Goal: Information Seeking & Learning: Learn about a topic

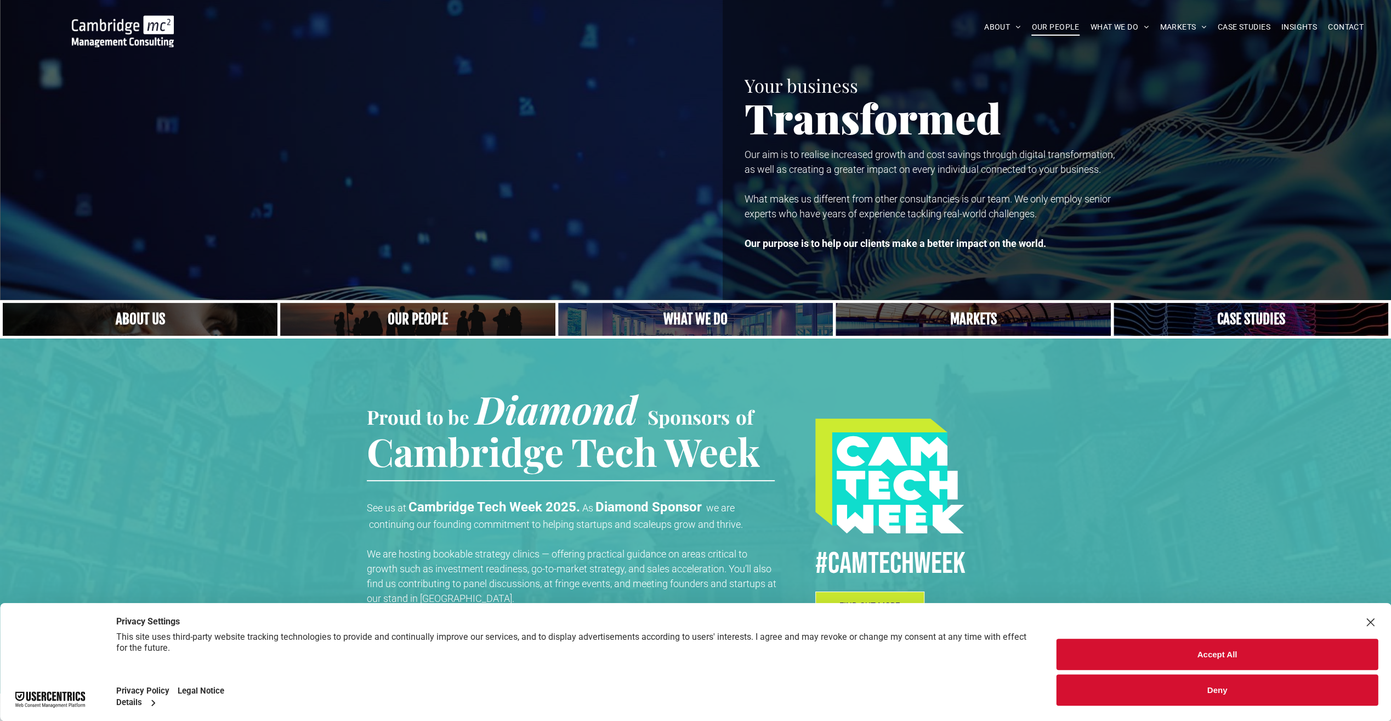
click at [1049, 24] on span "OUR PEOPLE" at bounding box center [1056, 27] width 48 height 17
